Goal: Information Seeking & Learning: Learn about a topic

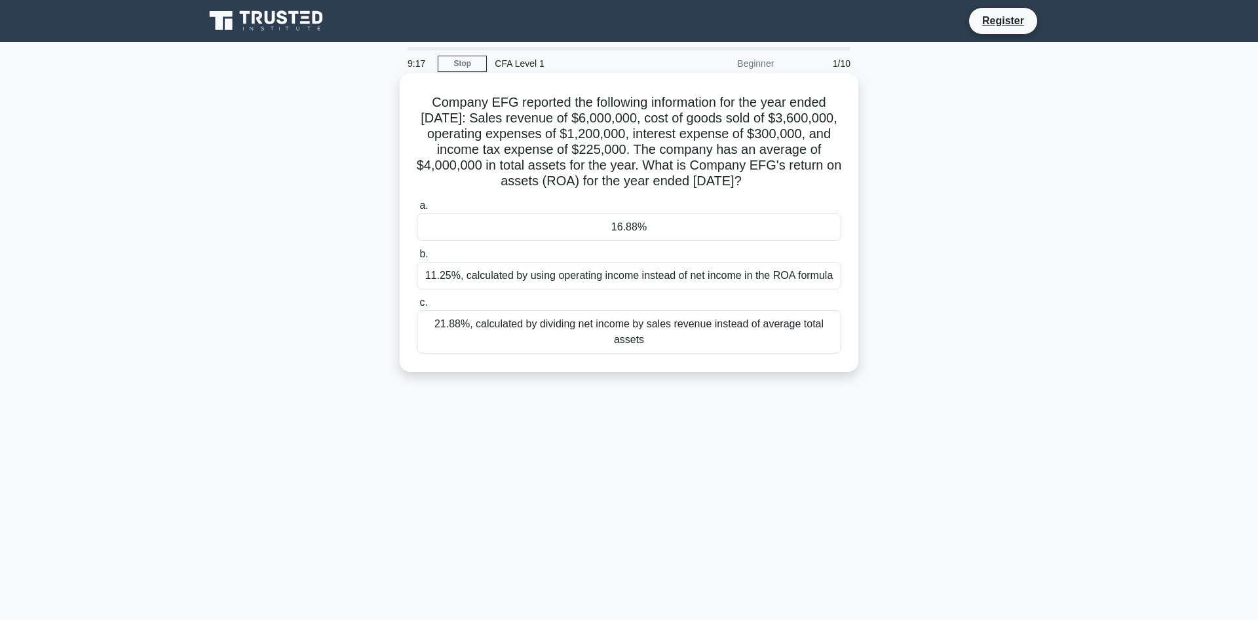
click at [647, 282] on div "11.25%, calculated by using operating income instead of net income in the ROA f…" at bounding box center [629, 276] width 425 height 28
click at [417, 259] on input "b. 11.25%, calculated by using operating income instead of net income in the RO…" at bounding box center [417, 254] width 0 height 9
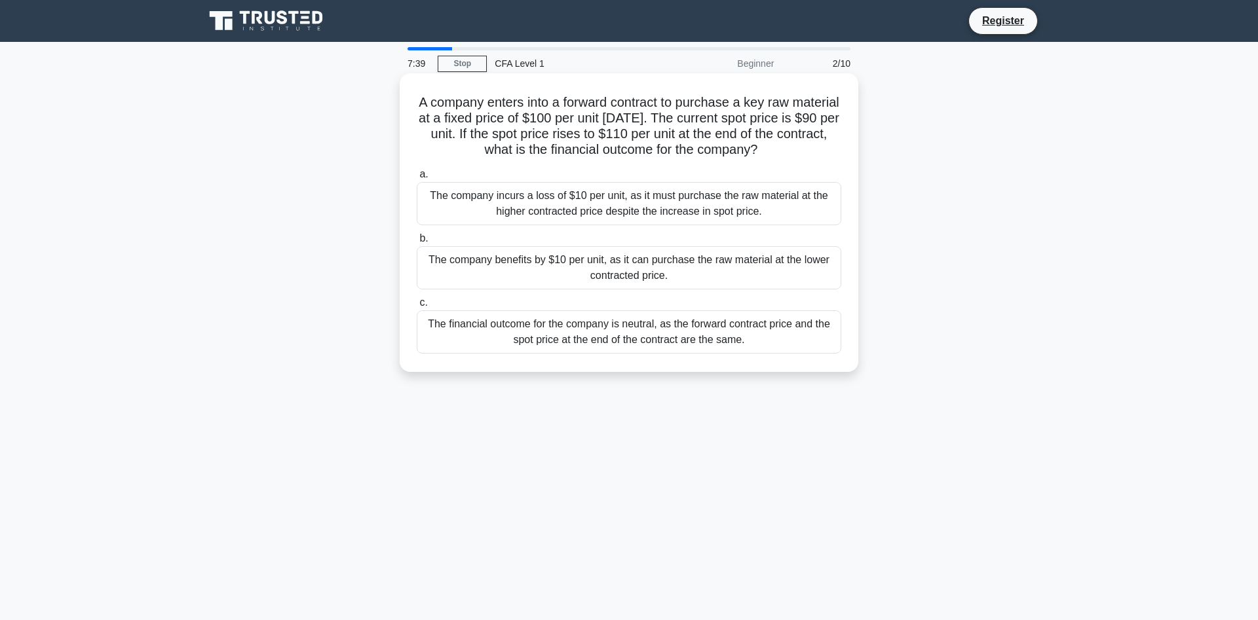
click at [696, 276] on div "The company benefits by $10 per unit, as it can purchase the raw material at th…" at bounding box center [629, 267] width 425 height 43
click at [417, 243] on input "b. The company benefits by $10 per unit, as it can purchase the raw material at…" at bounding box center [417, 239] width 0 height 9
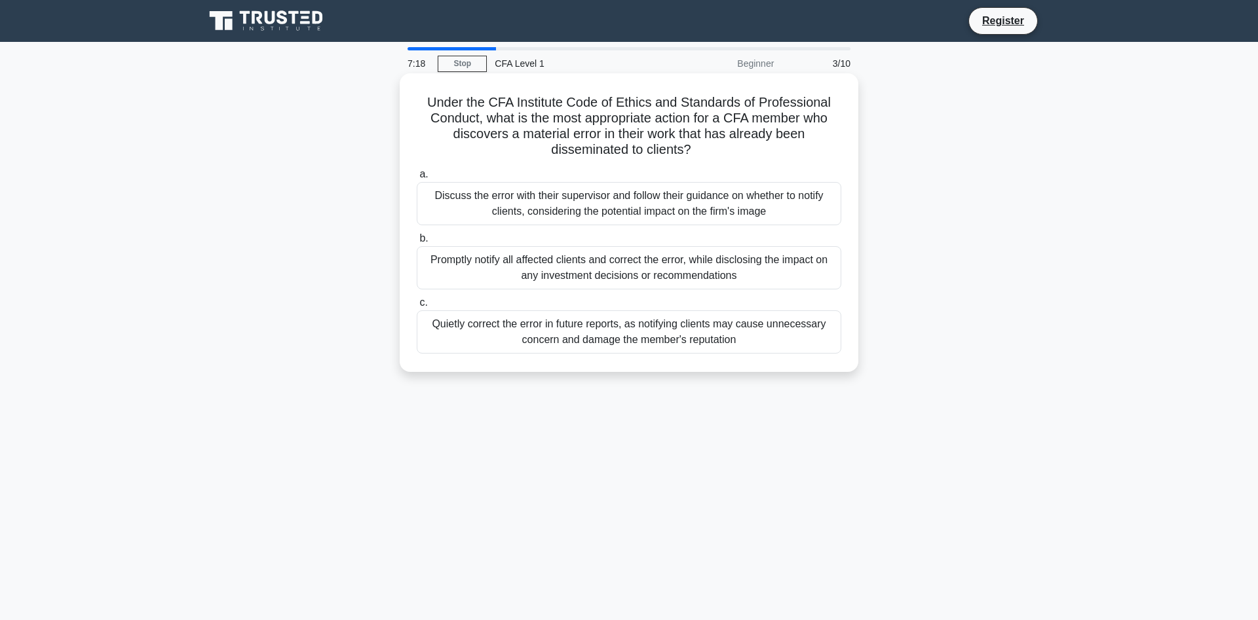
click at [634, 208] on div "Discuss the error with their supervisor and follow their guidance on whether to…" at bounding box center [629, 203] width 425 height 43
click at [417, 179] on input "a. Discuss the error with their supervisor and follow their guidance on whether…" at bounding box center [417, 174] width 0 height 9
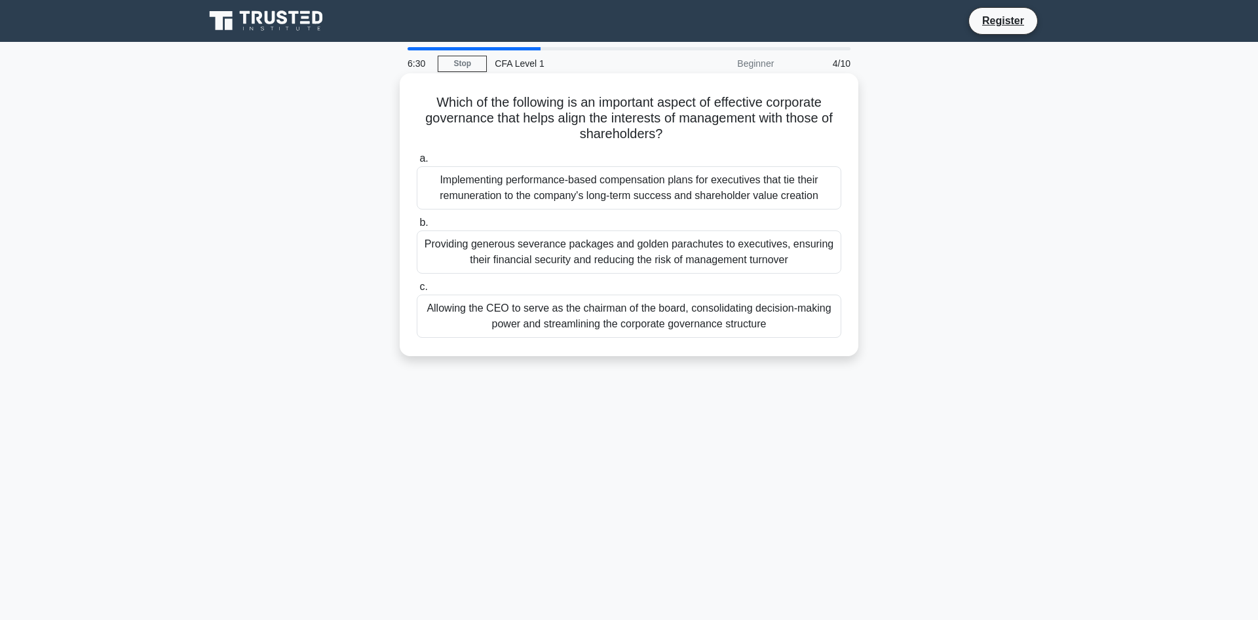
click at [596, 198] on div "Implementing performance-based compensation plans for executives that tie their…" at bounding box center [629, 187] width 425 height 43
click at [417, 163] on input "a. Implementing performance-based compensation plans for executives that tie th…" at bounding box center [417, 159] width 0 height 9
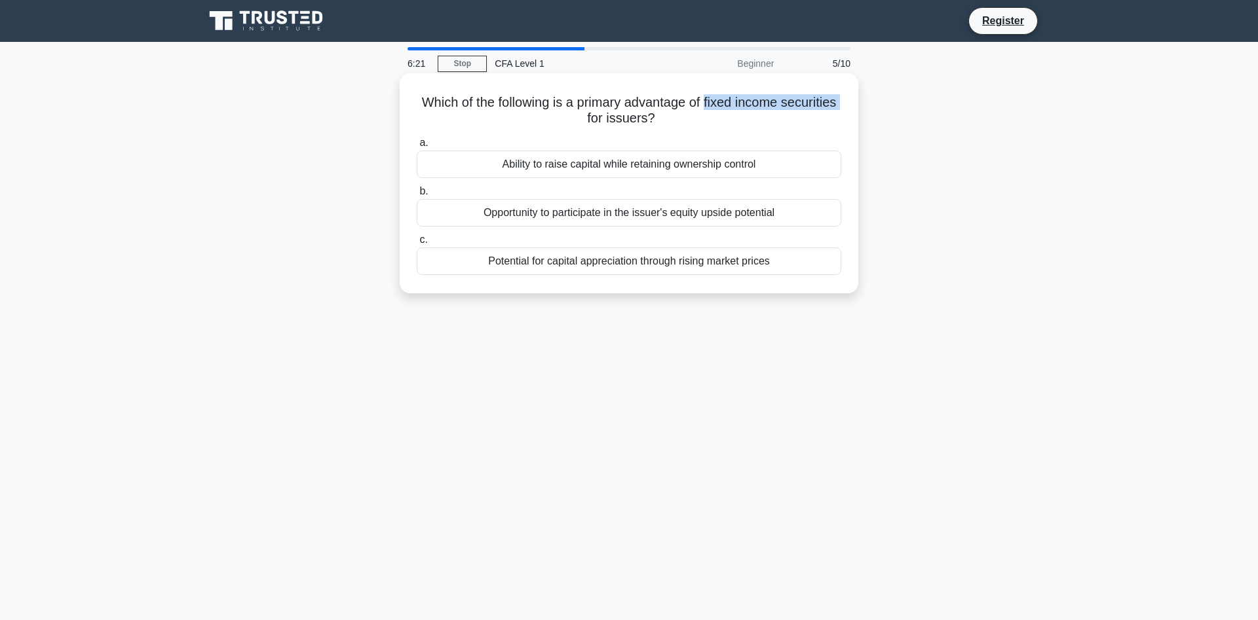
drag, startPoint x: 705, startPoint y: 106, endPoint x: 838, endPoint y: 109, distance: 133.0
click at [838, 109] on h5 "Which of the following is a primary advantage of fixed income securities for is…" at bounding box center [628, 110] width 427 height 33
copy h5 "fixed income securities"
click at [624, 174] on div "Ability to raise capital while retaining ownership control" at bounding box center [629, 165] width 425 height 28
click at [417, 147] on input "a. Ability to raise capital while retaining ownership control" at bounding box center [417, 143] width 0 height 9
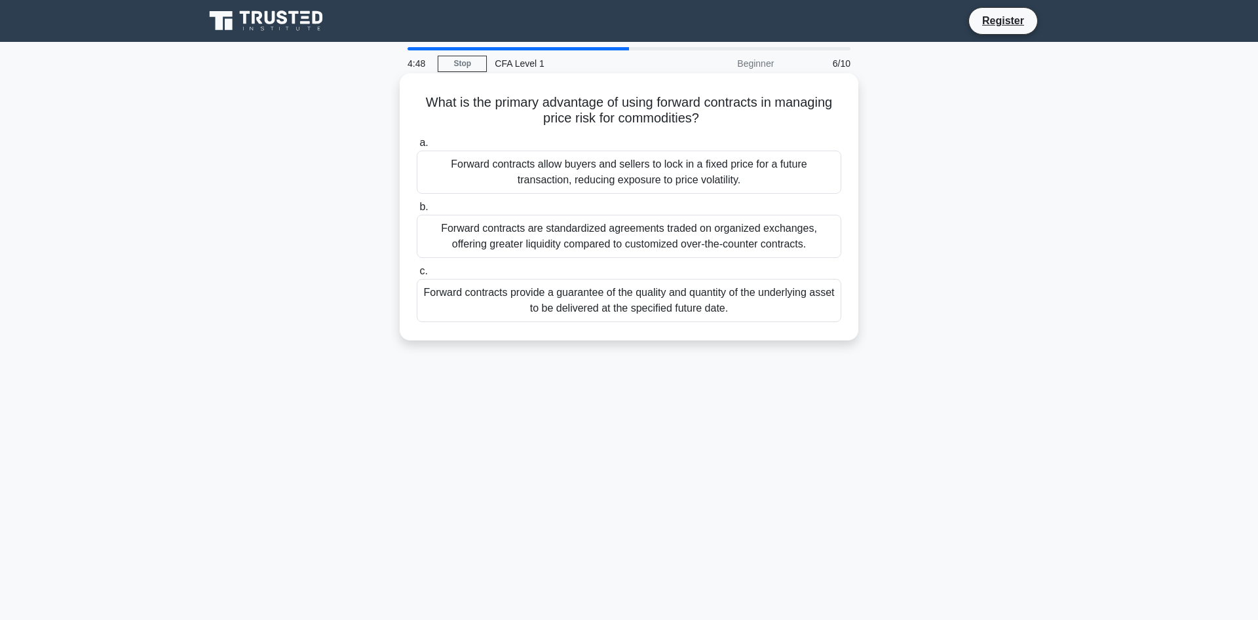
click at [586, 178] on div "Forward contracts allow buyers and sellers to lock in a fixed price for a futur…" at bounding box center [629, 172] width 425 height 43
click at [417, 147] on input "a. Forward contracts allow buyers and sellers to lock in a fixed price for a fu…" at bounding box center [417, 143] width 0 height 9
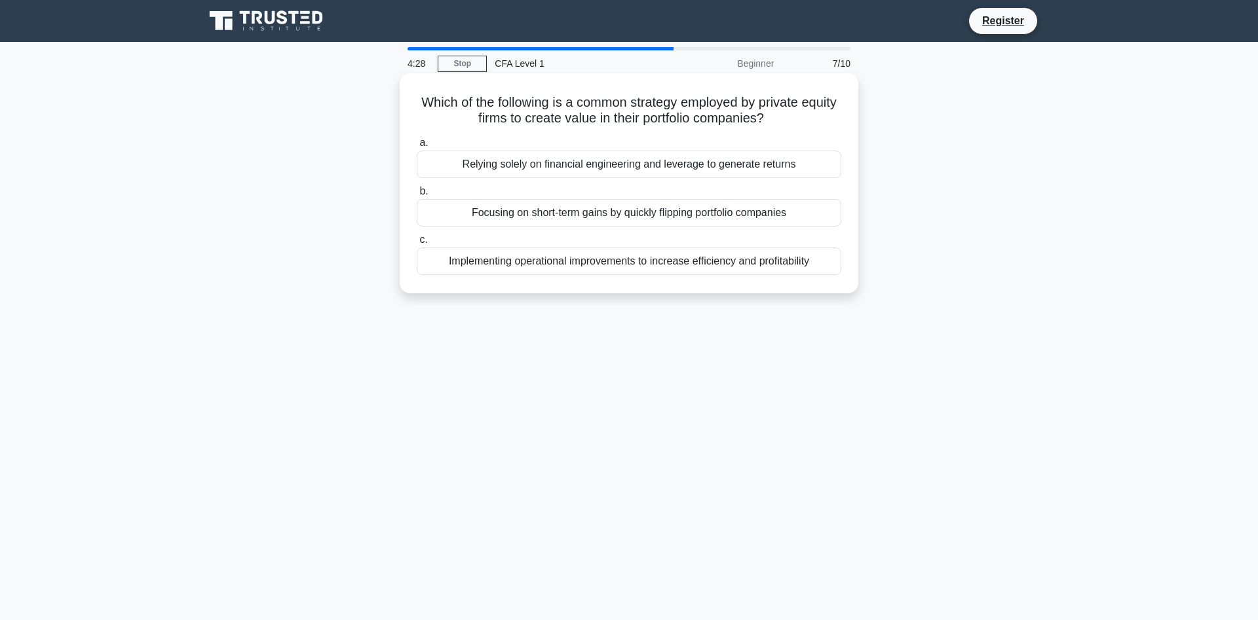
click at [613, 257] on div "Implementing operational improvements to increase efficiency and profitability" at bounding box center [629, 262] width 425 height 28
click at [417, 244] on input "c. Implementing operational improvements to increase efficiency and profitabili…" at bounding box center [417, 240] width 0 height 9
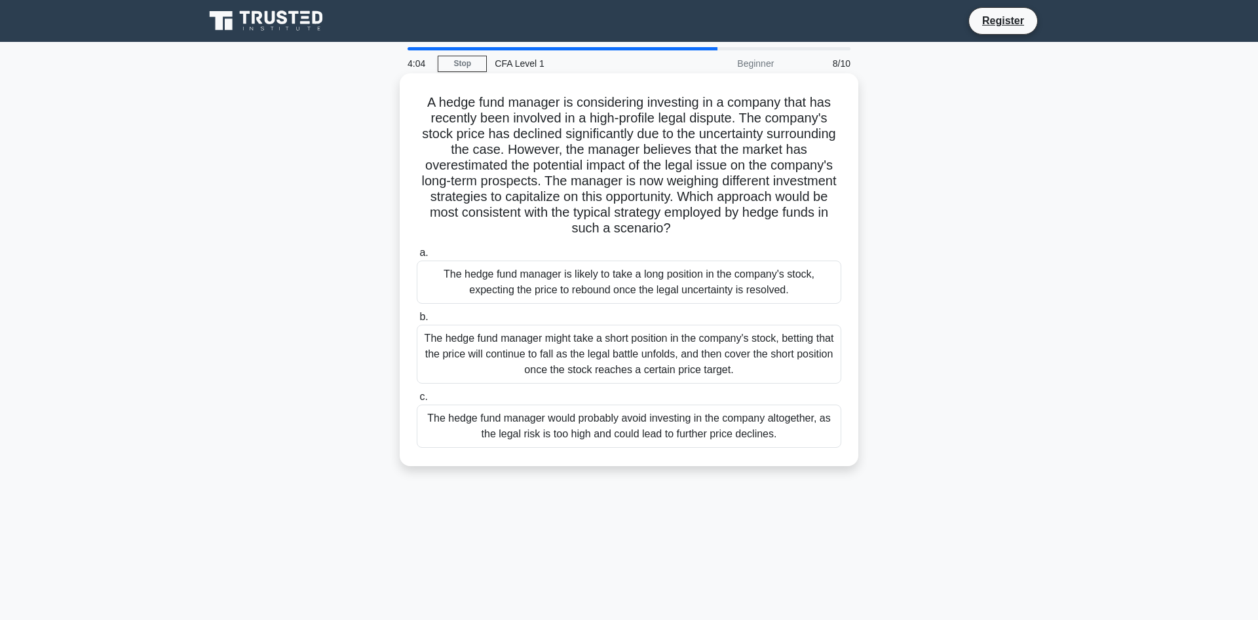
click at [525, 411] on div "The hedge fund manager would probably avoid investing in the company altogether…" at bounding box center [629, 426] width 425 height 43
click at [417, 402] on input "c. The hedge fund manager would probably avoid investing in the company altoget…" at bounding box center [417, 397] width 0 height 9
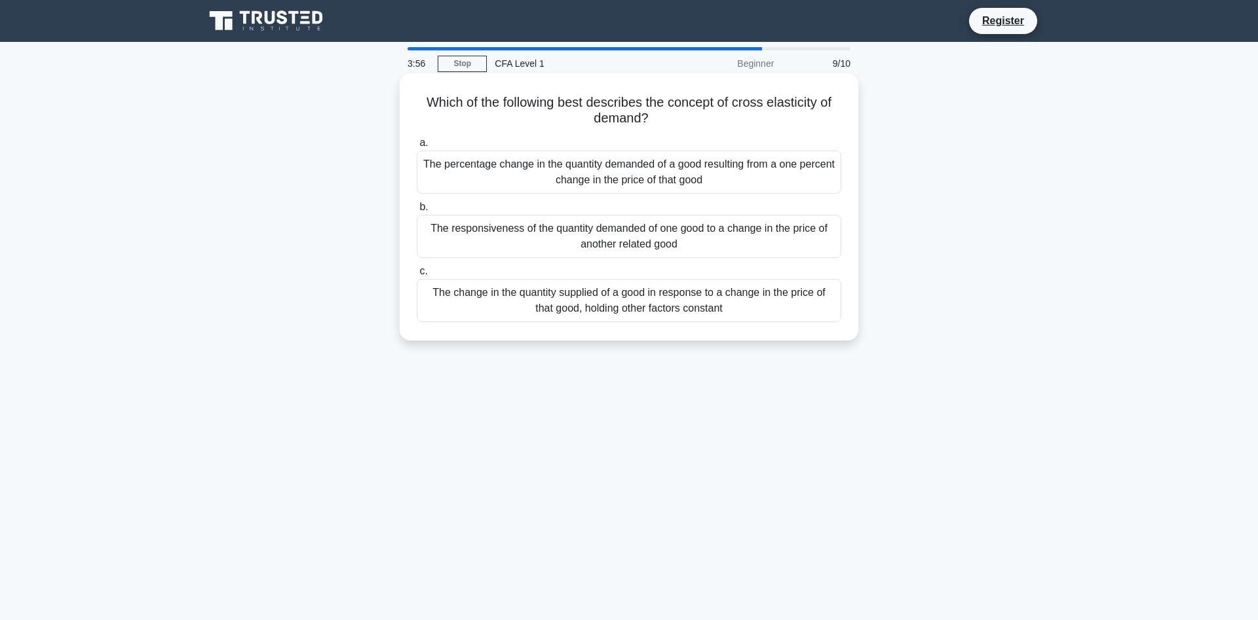
drag, startPoint x: 734, startPoint y: 104, endPoint x: 789, endPoint y: 124, distance: 58.7
click at [789, 124] on h5 "Which of the following best describes the concept of cross elasticity of demand…" at bounding box center [628, 110] width 427 height 33
click at [601, 240] on div "The responsiveness of the quantity demanded of one good to a change in the pric…" at bounding box center [629, 236] width 425 height 43
click at [417, 212] on input "b. The responsiveness of the quantity demanded of one good to a change in the p…" at bounding box center [417, 207] width 0 height 9
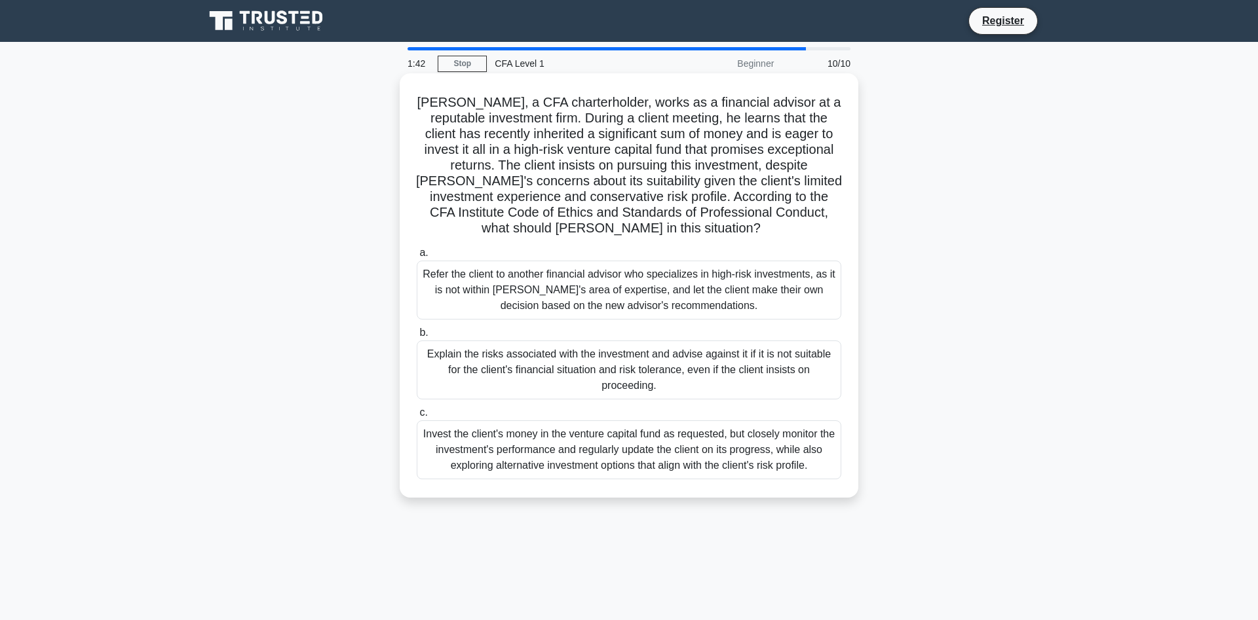
click at [635, 359] on div "Explain the risks associated with the investment and advise against it if it is…" at bounding box center [629, 370] width 425 height 59
click at [417, 337] on input "b. Explain the risks associated with the investment and advise against it if it…" at bounding box center [417, 333] width 0 height 9
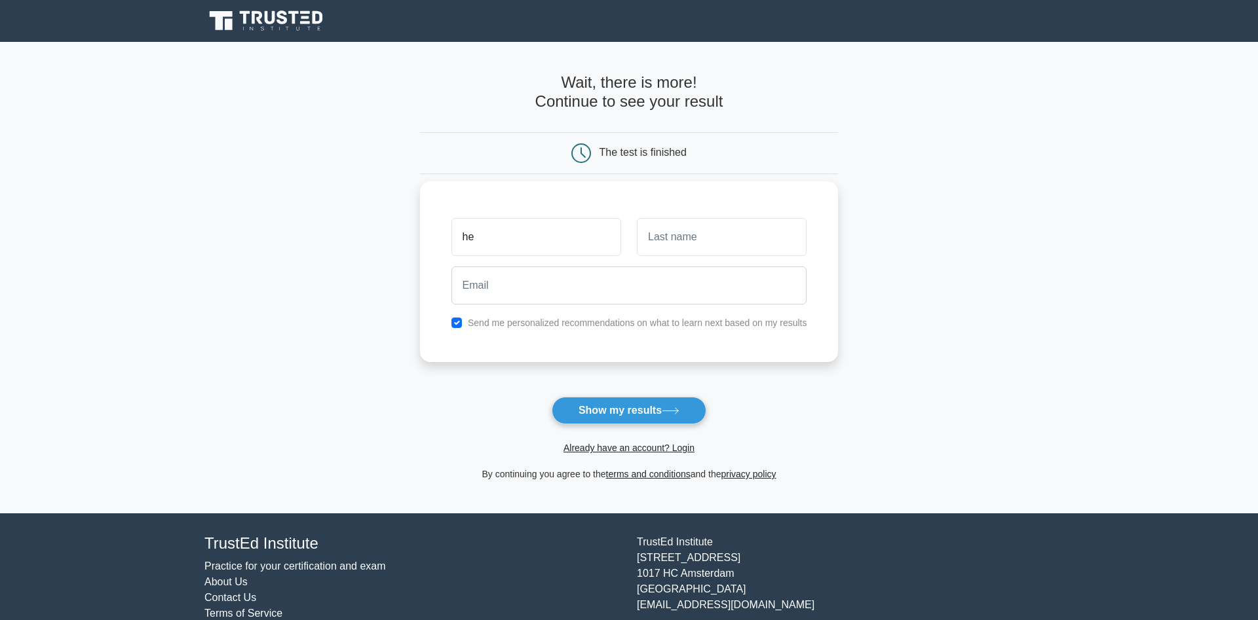
type input "h"
type input "Heri"
click at [651, 238] on input "text" at bounding box center [722, 237] width 170 height 38
type input "Mvula"
click at [588, 297] on input "email" at bounding box center [629, 286] width 356 height 38
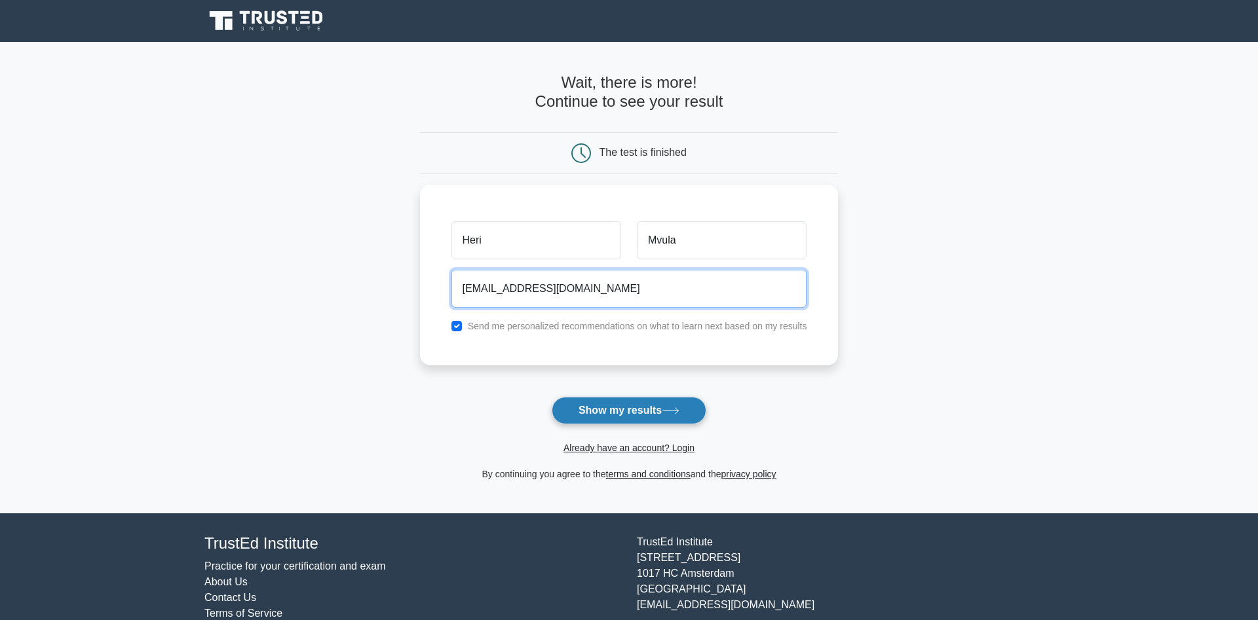
type input "heryharoub@gmail.com"
click at [635, 411] on button "Show my results" at bounding box center [629, 411] width 155 height 28
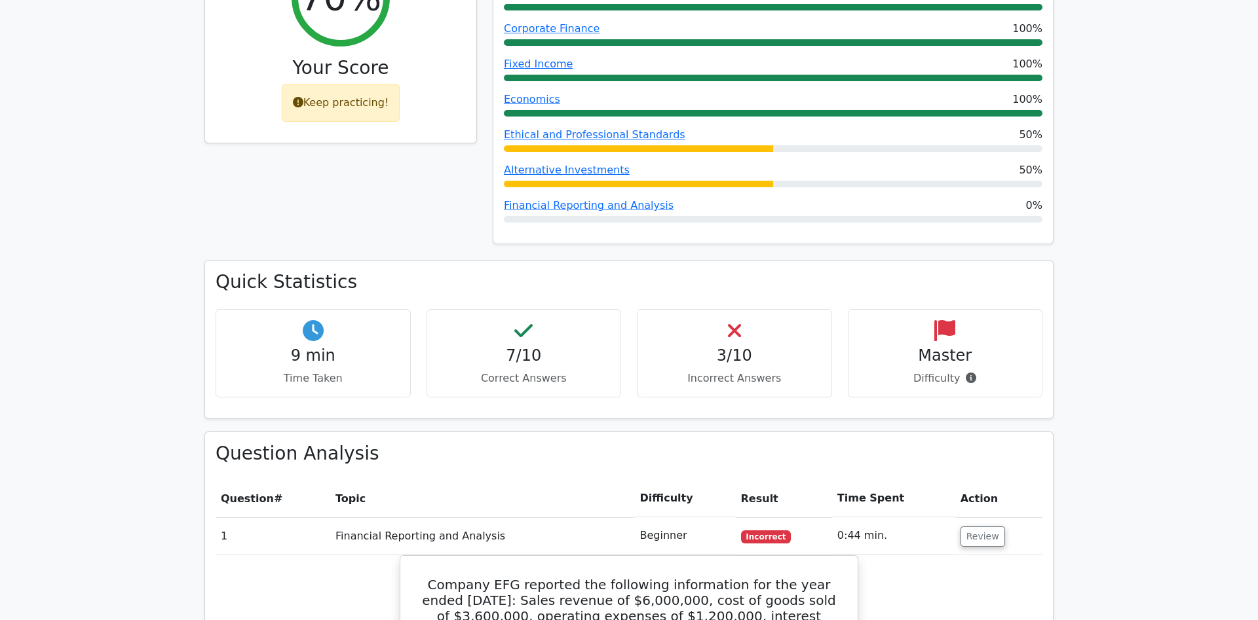
scroll to position [401, 0]
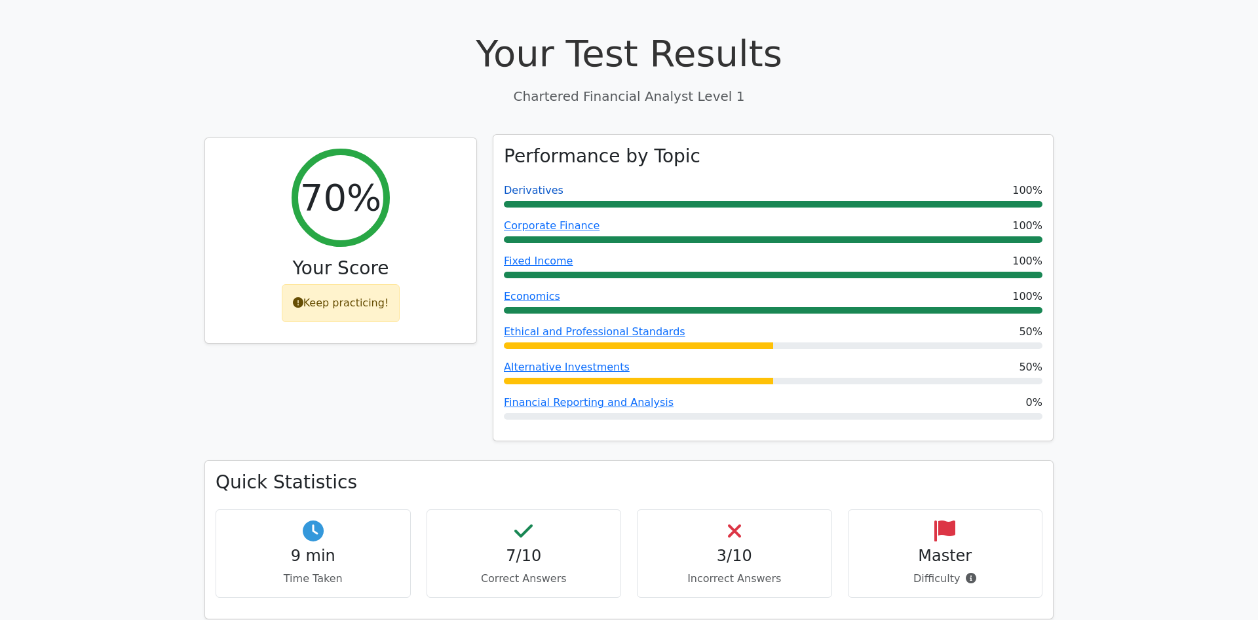
click at [511, 184] on link "Derivatives" at bounding box center [534, 190] width 60 height 12
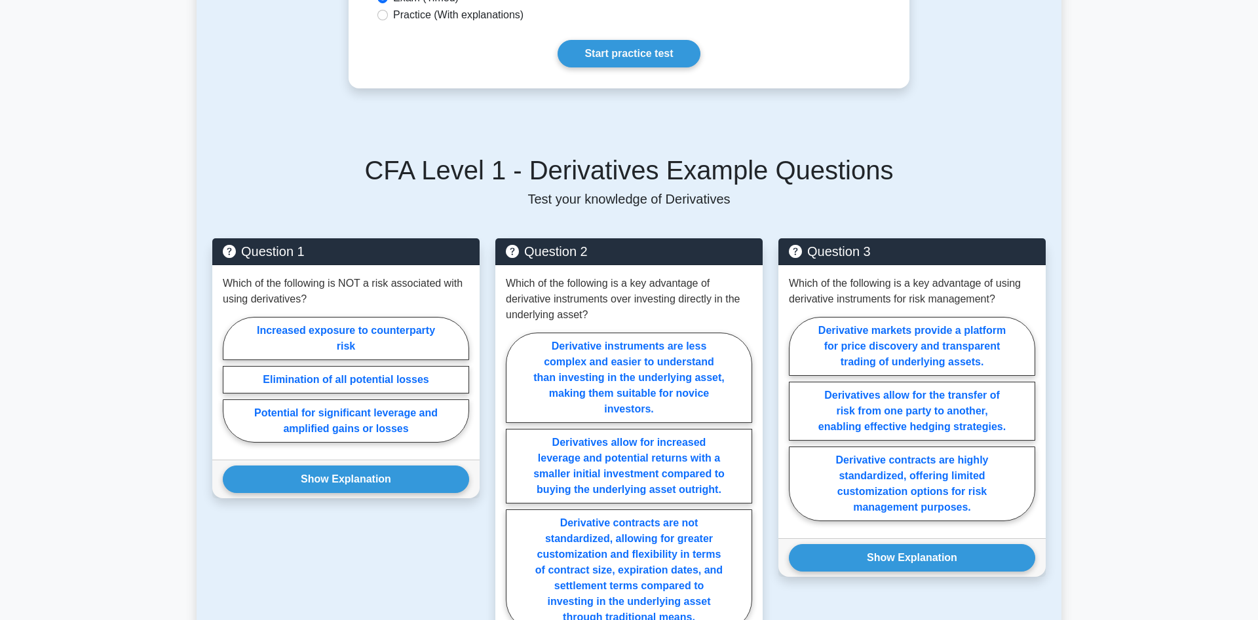
scroll to position [200, 0]
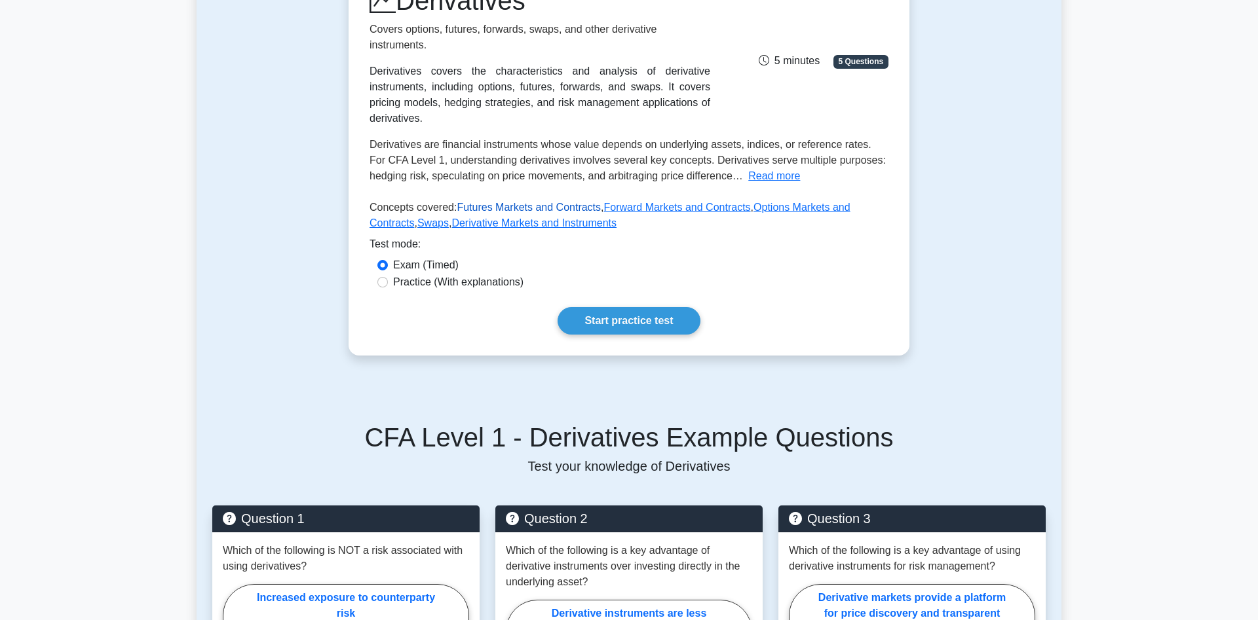
click at [533, 202] on link "Futures Markets and Contracts" at bounding box center [529, 207] width 144 height 11
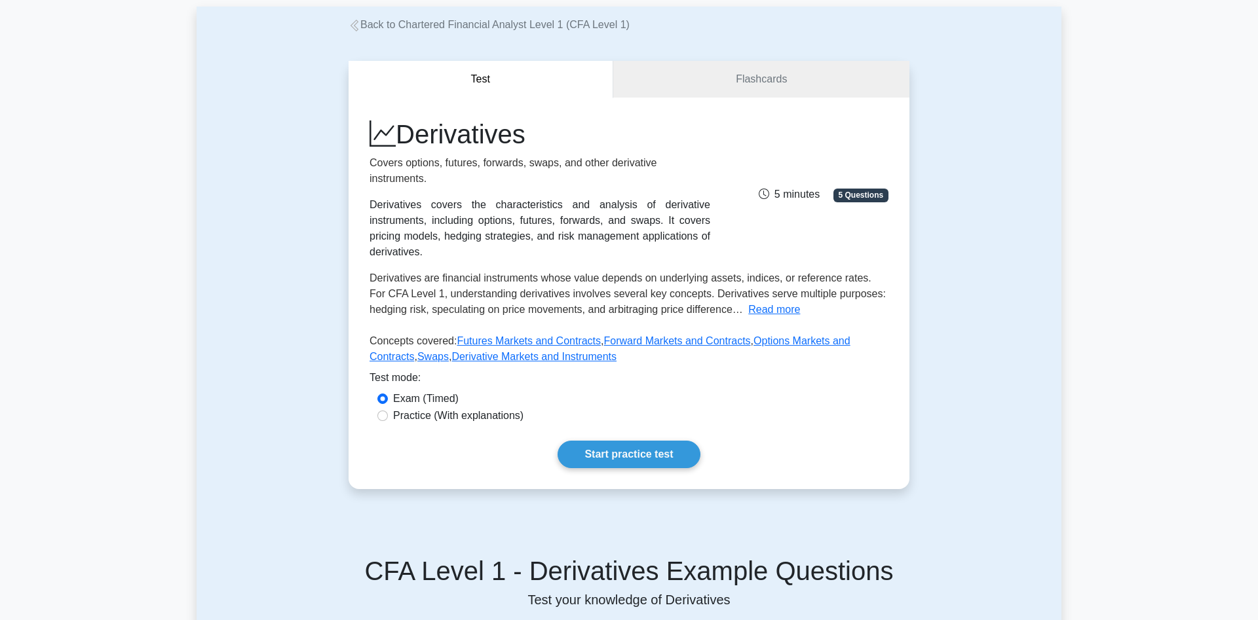
drag, startPoint x: 404, startPoint y: 139, endPoint x: 539, endPoint y: 140, distance: 134.3
click at [539, 140] on h1 "Derivatives" at bounding box center [540, 134] width 341 height 31
copy h1 "Derivatives"
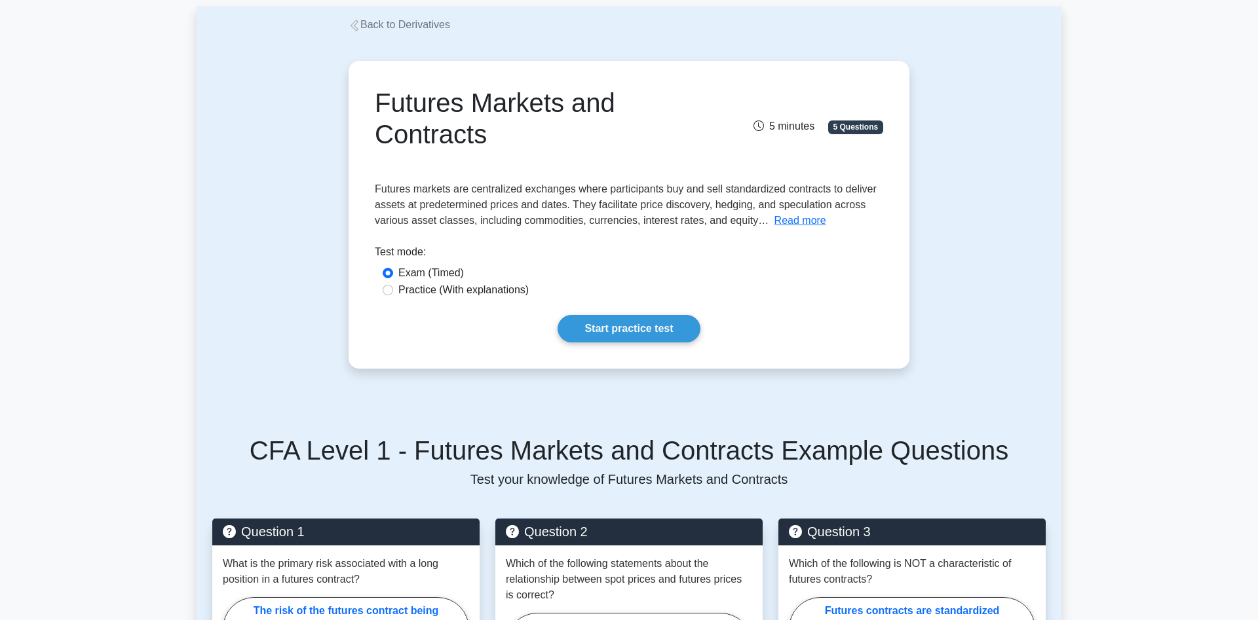
scroll to position [134, 0]
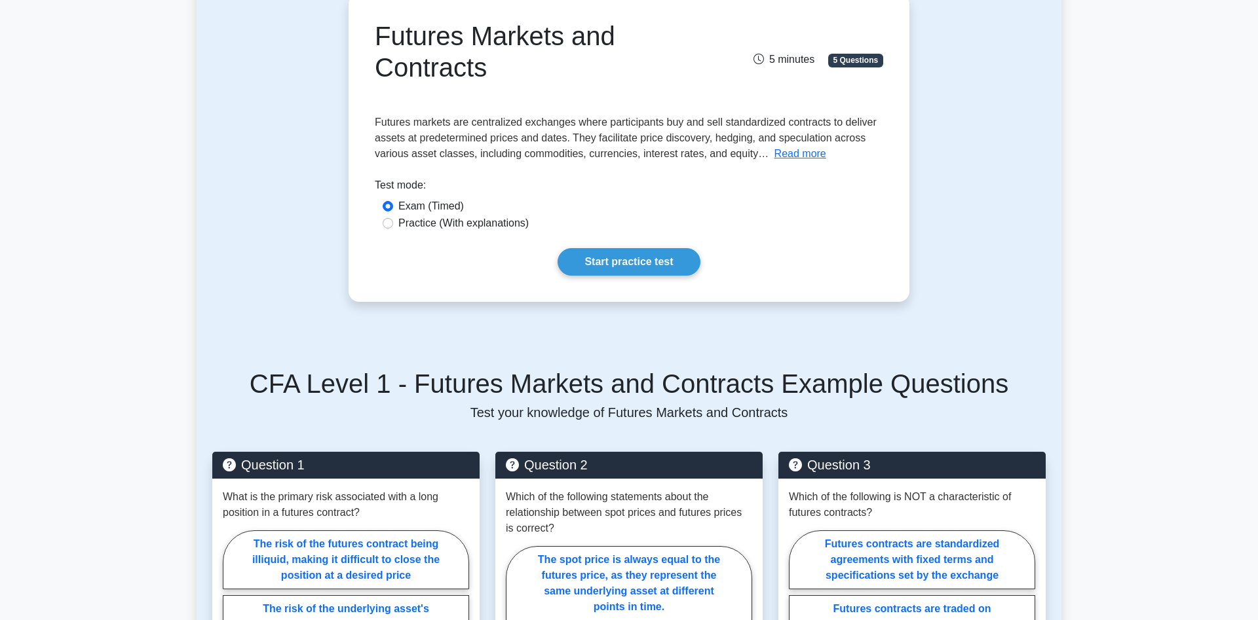
click at [385, 229] on div "Practice (With explanations)" at bounding box center [629, 224] width 493 height 16
